Goal: Task Accomplishment & Management: Manage account settings

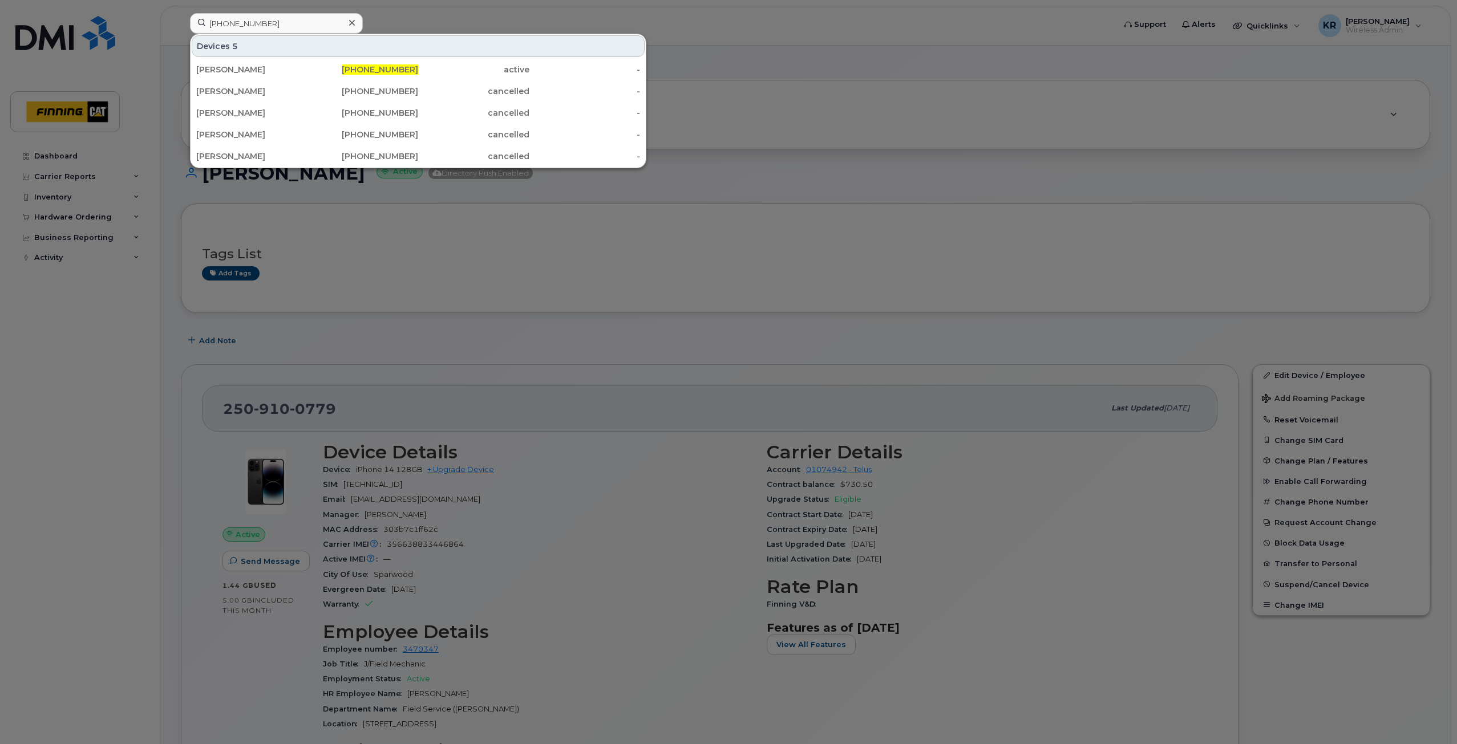
type input "780-742-4326"
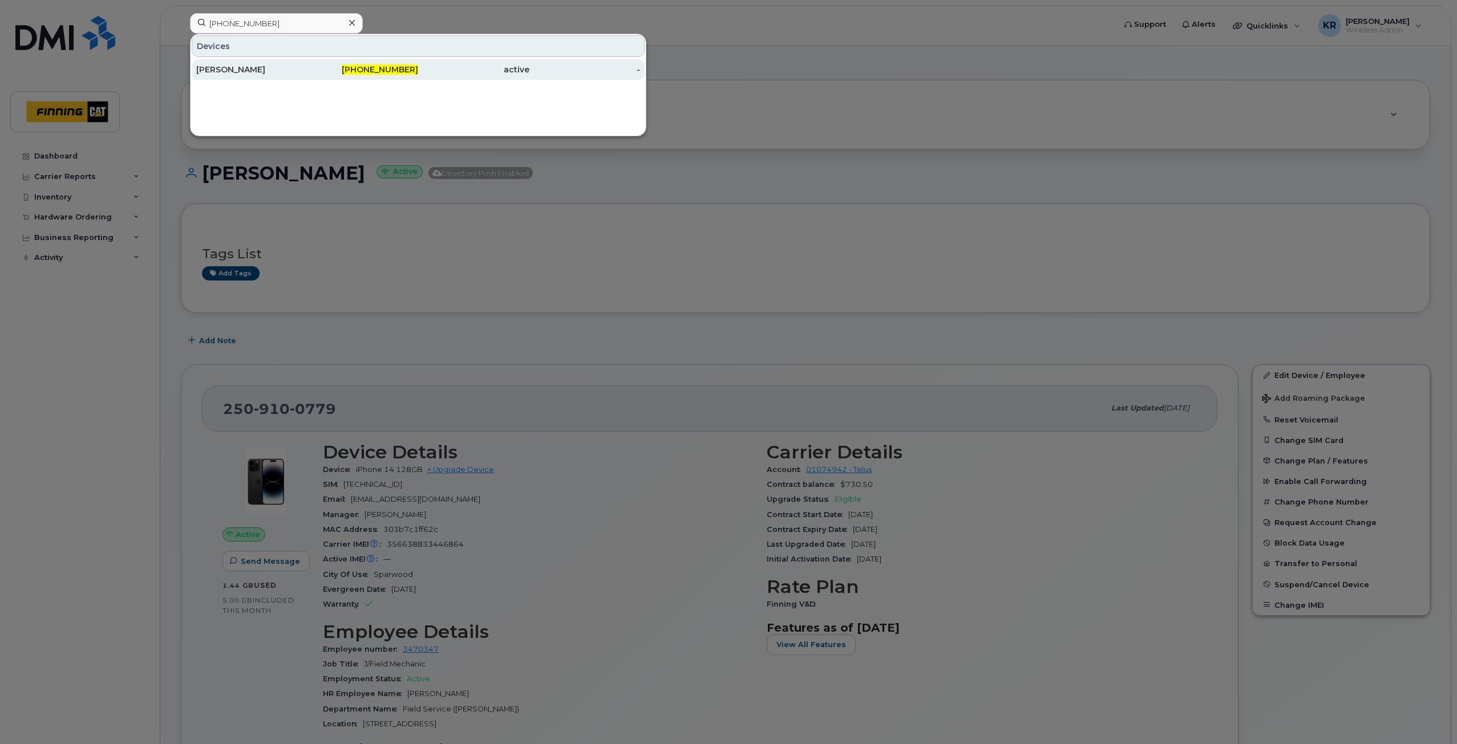
click at [386, 65] on span "780-742-4326" at bounding box center [380, 69] width 76 height 10
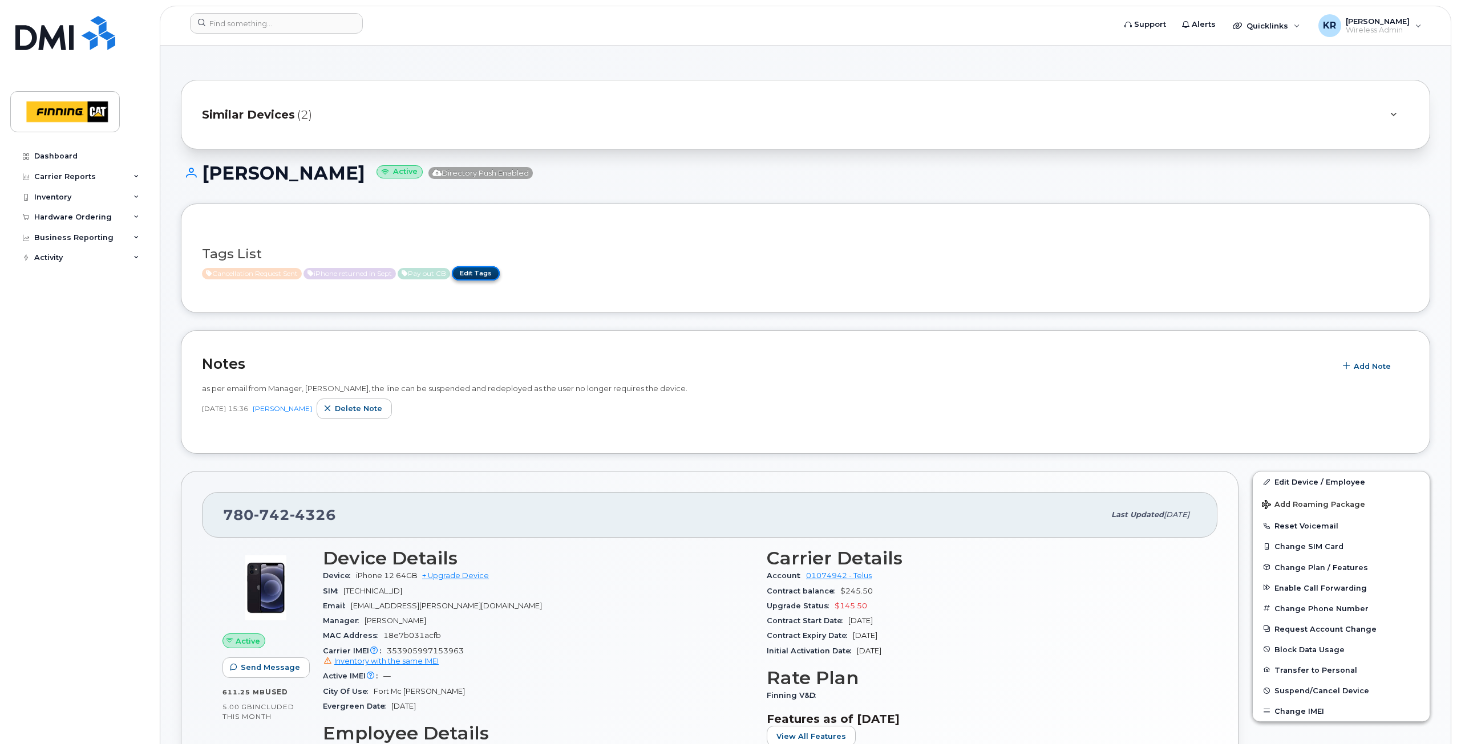
click at [488, 272] on link "Edit Tags" at bounding box center [476, 273] width 48 height 14
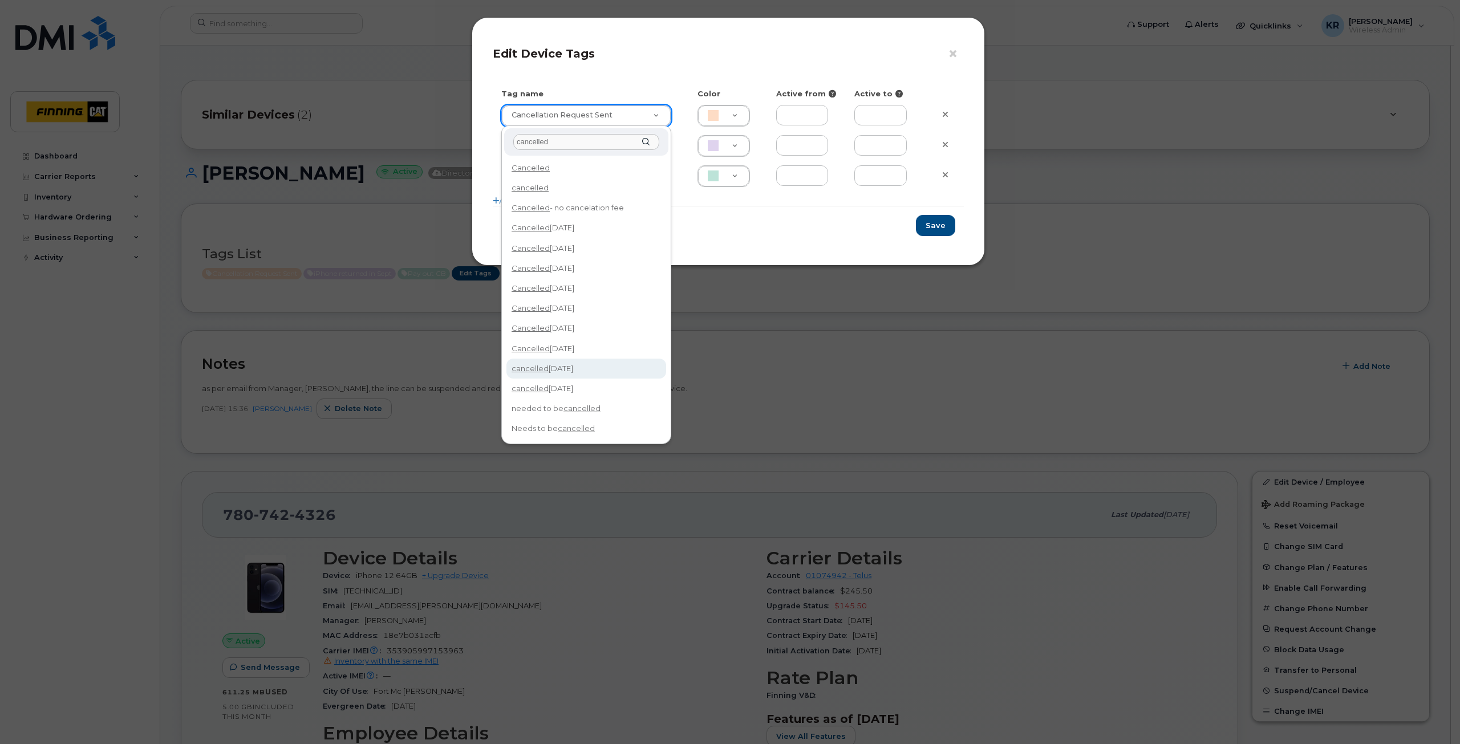
type input "cancelled"
type input "cancelled Oct 14/25"
type input "F8C6C8"
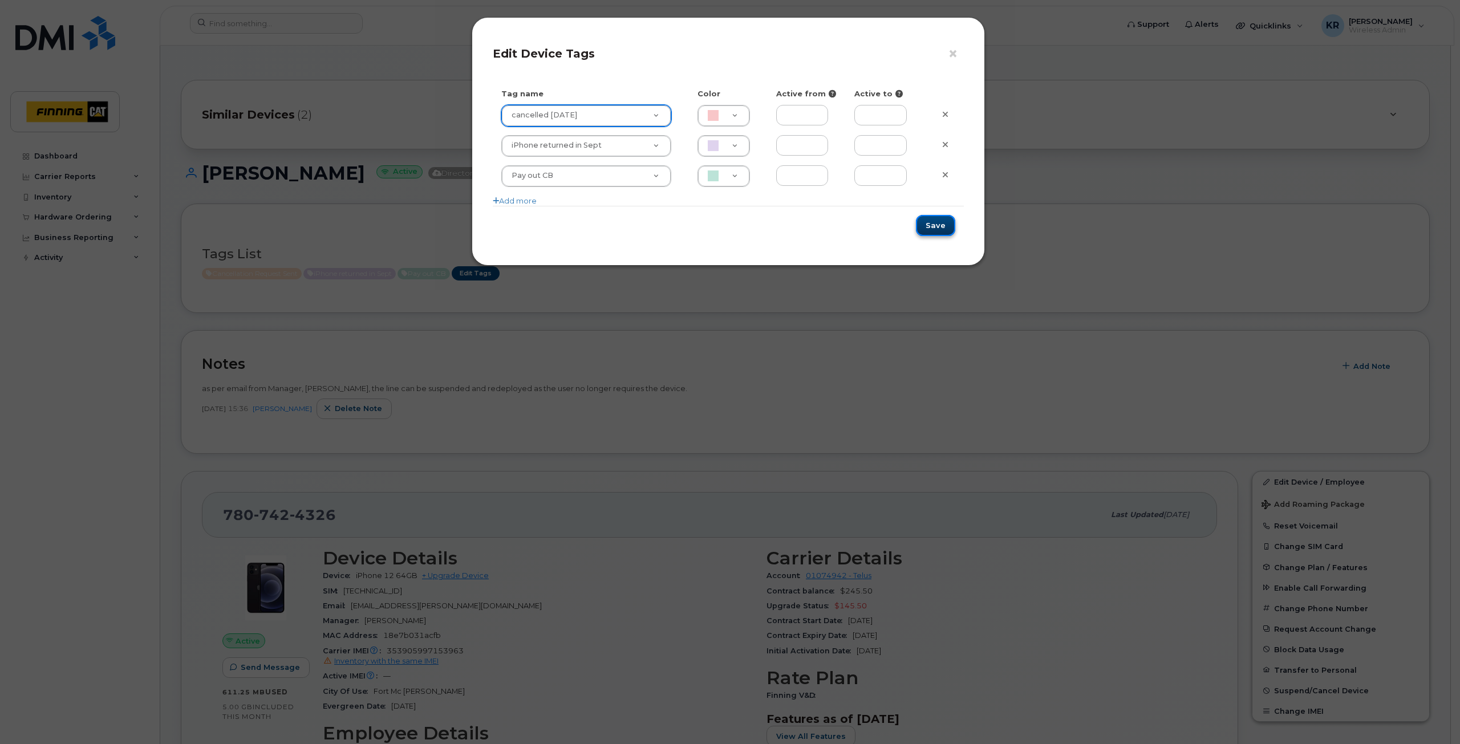
click at [937, 229] on button "Save" at bounding box center [935, 225] width 39 height 21
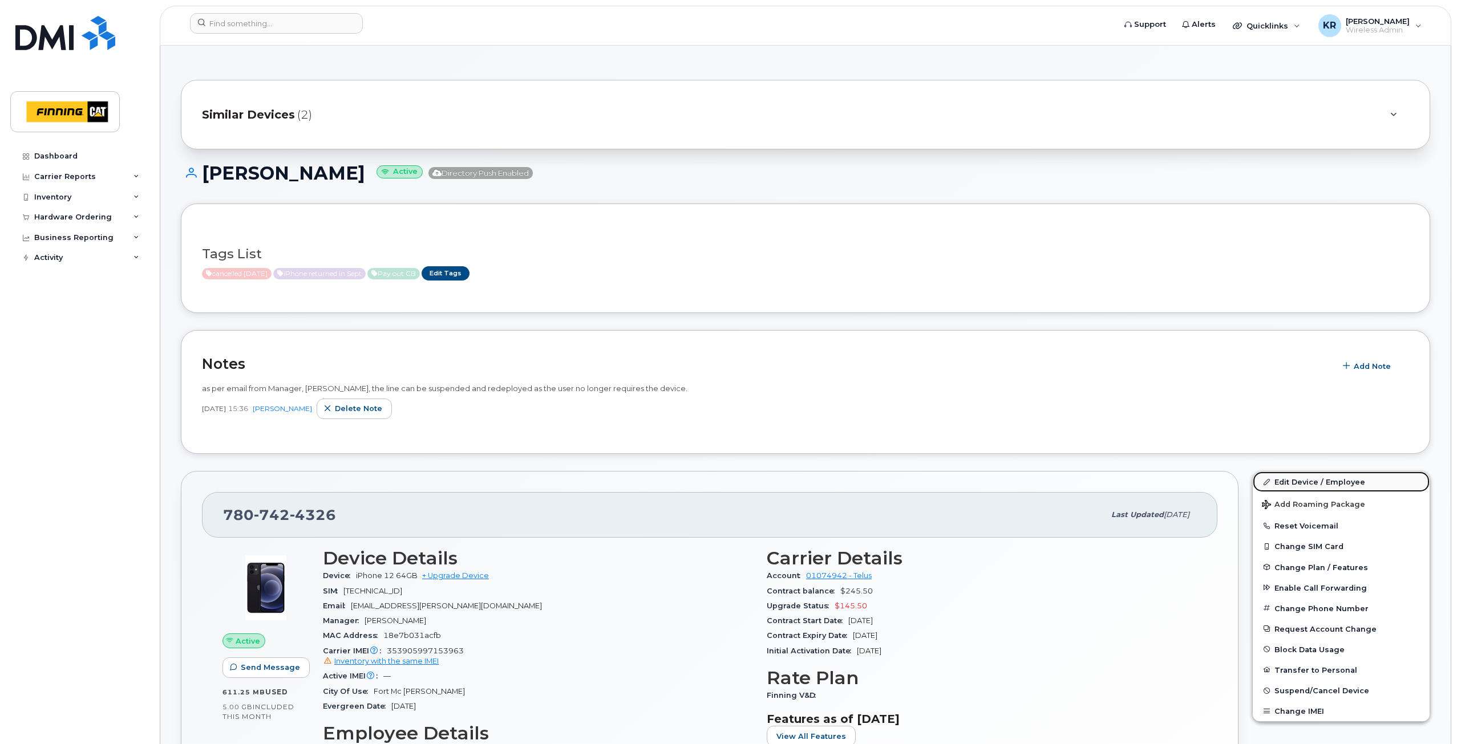
click at [1293, 479] on link "Edit Device / Employee" at bounding box center [1341, 482] width 177 height 21
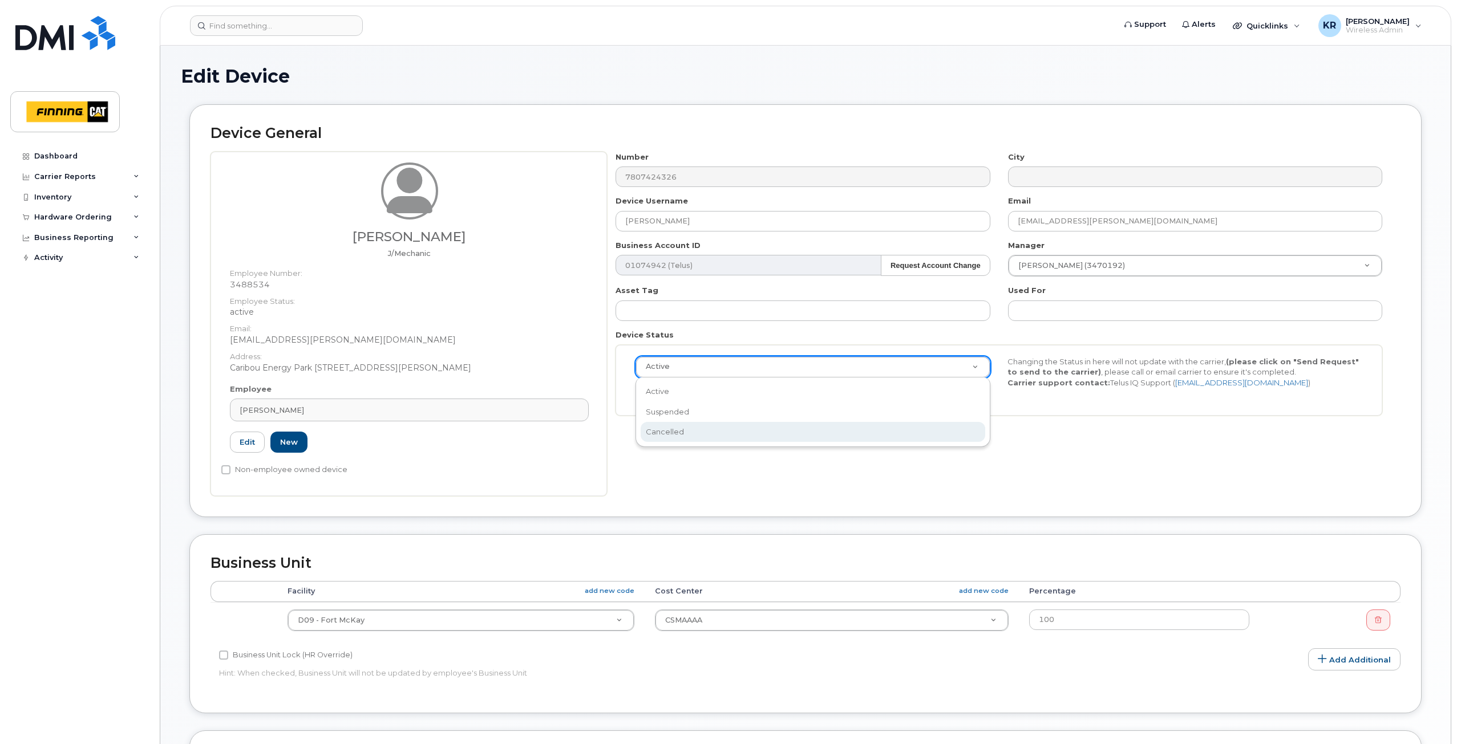
select select "cancelled"
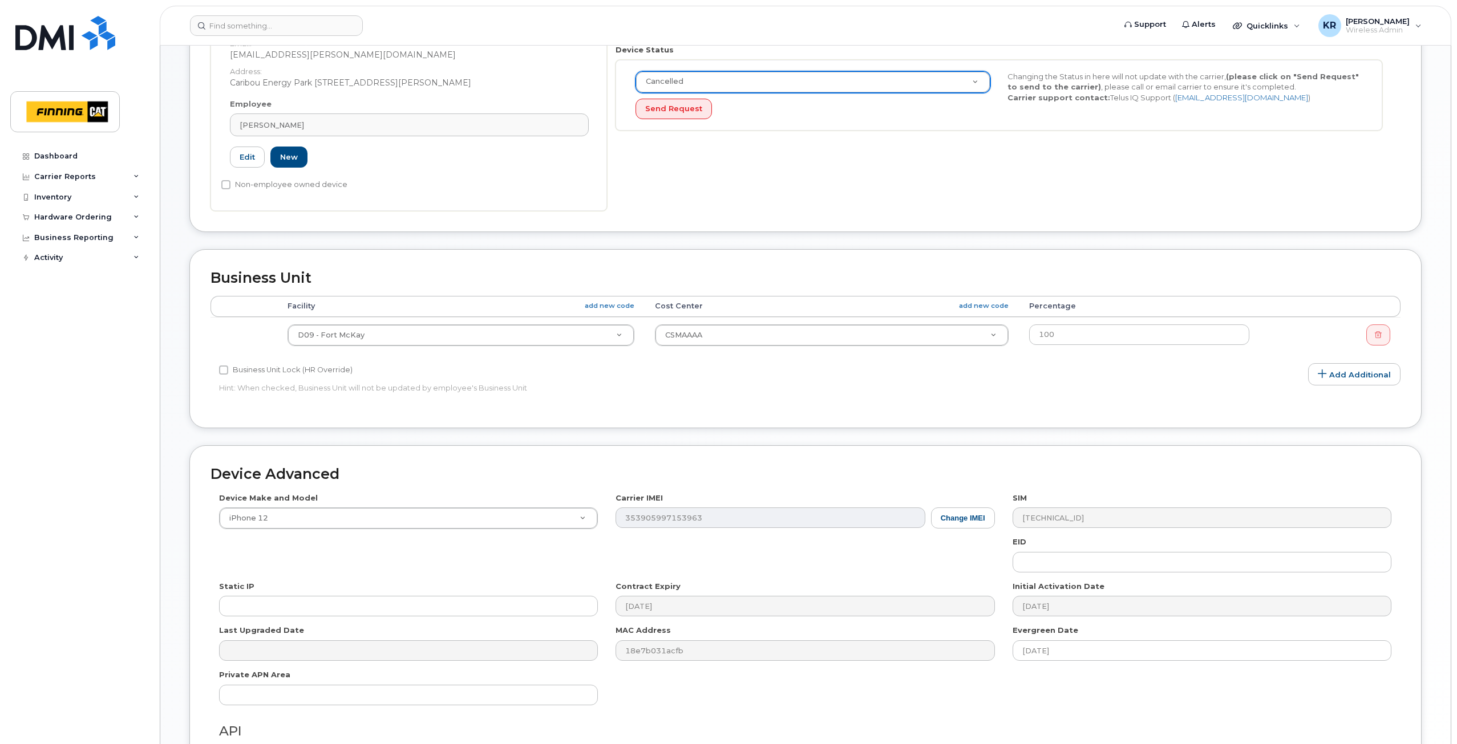
scroll to position [420, 0]
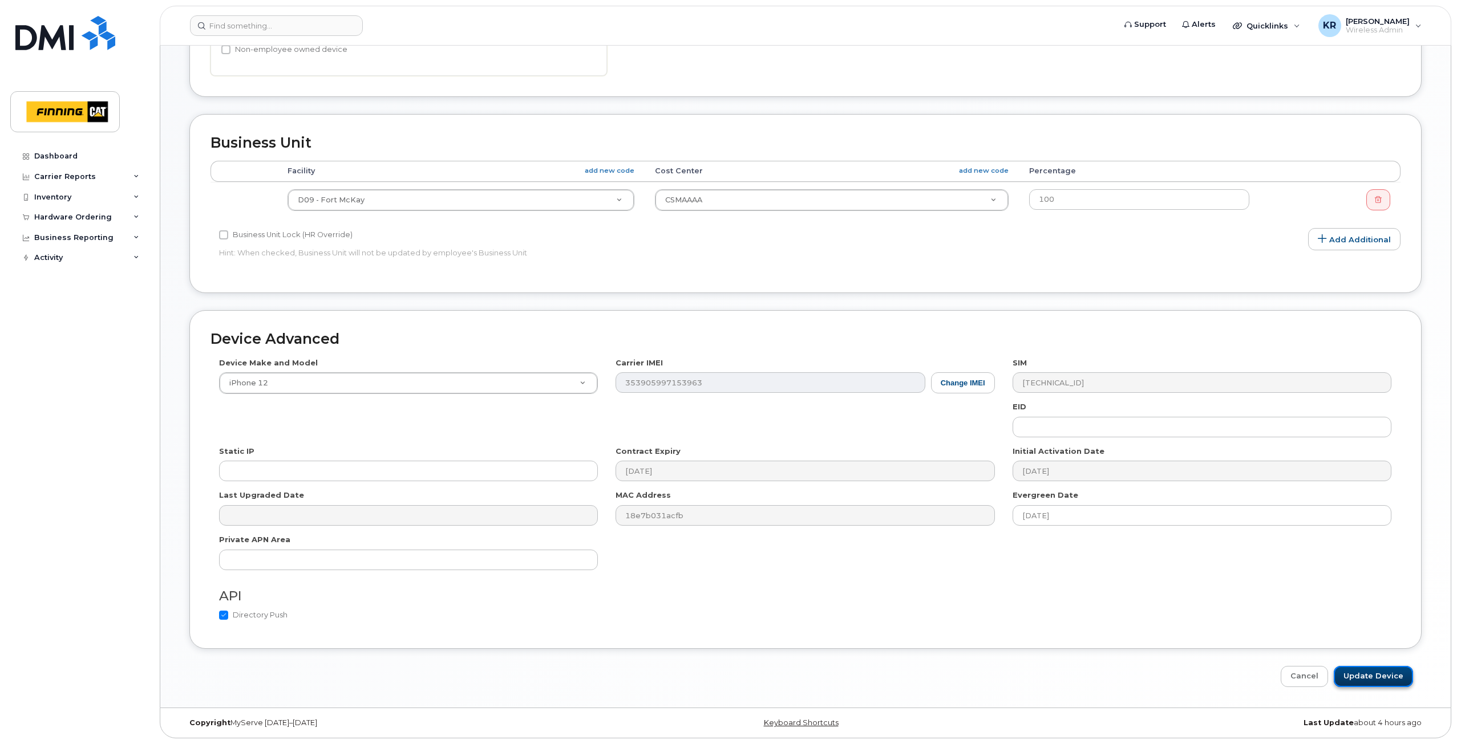
click at [1369, 681] on input "Update Device" at bounding box center [1373, 676] width 79 height 21
type input "Saving..."
